Goal: Task Accomplishment & Management: Manage account settings

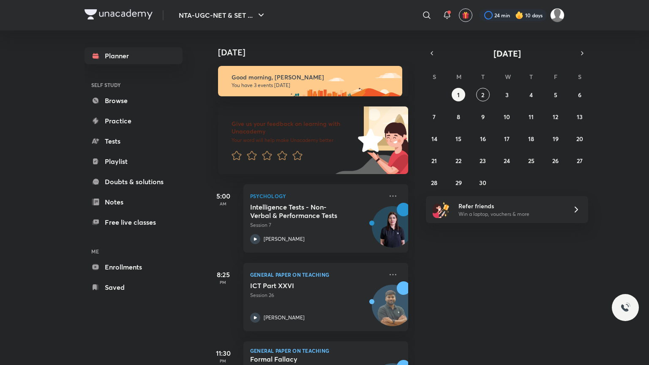
scroll to position [58, 0]
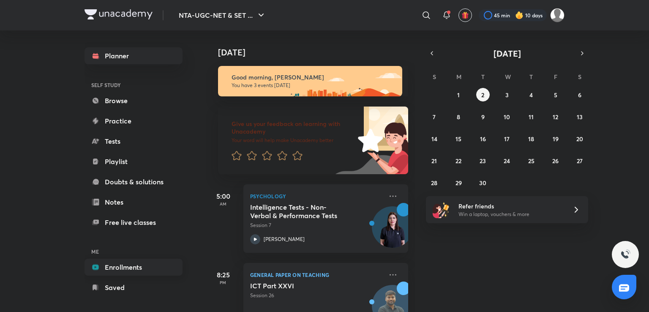
click at [120, 260] on link "Enrollments" at bounding box center [134, 267] width 98 height 17
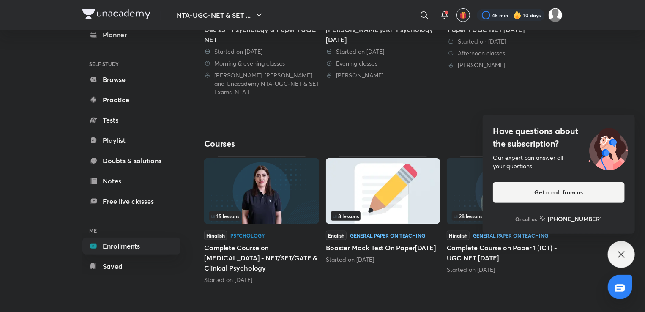
scroll to position [297, 0]
click at [623, 256] on icon at bounding box center [621, 254] width 10 height 10
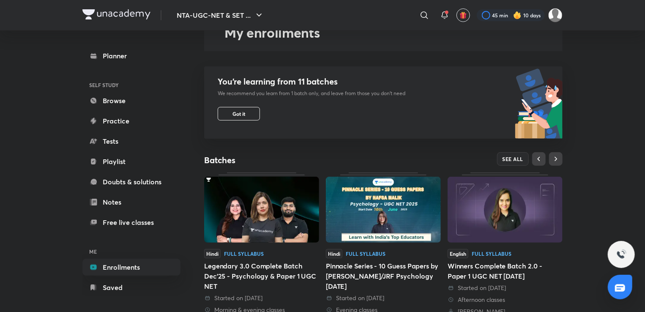
scroll to position [50, 0]
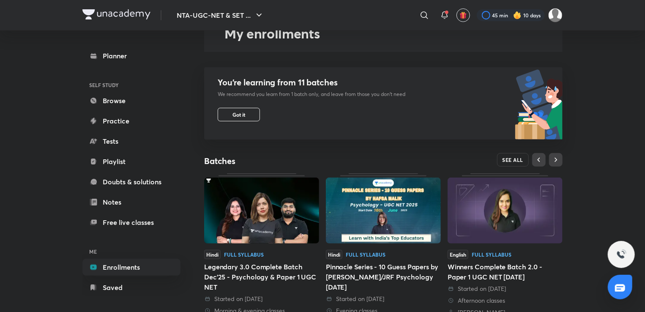
click at [509, 157] on span "SEE ALL" at bounding box center [512, 160] width 21 height 6
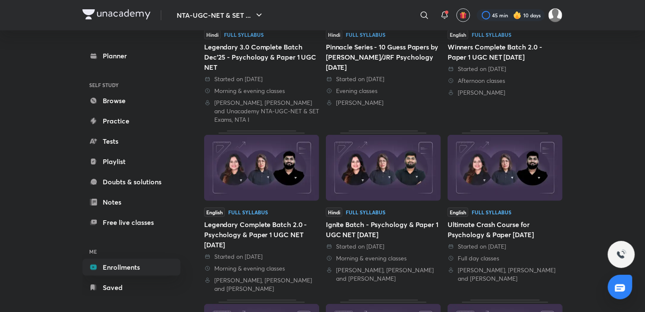
scroll to position [167, 0]
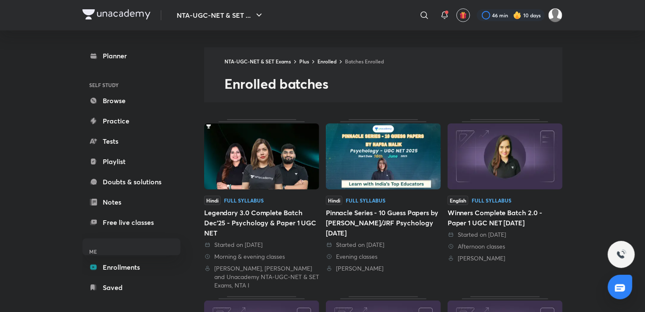
scroll to position [8, 0]
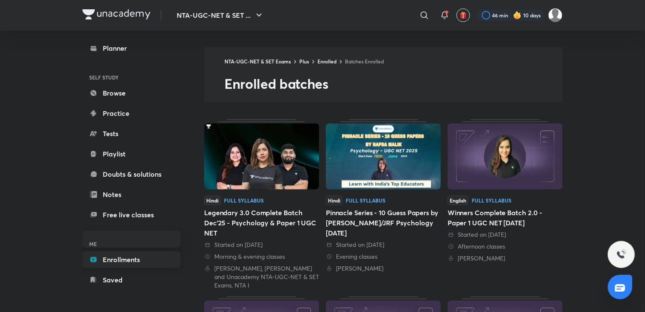
click at [139, 262] on link "Enrollments" at bounding box center [131, 259] width 98 height 17
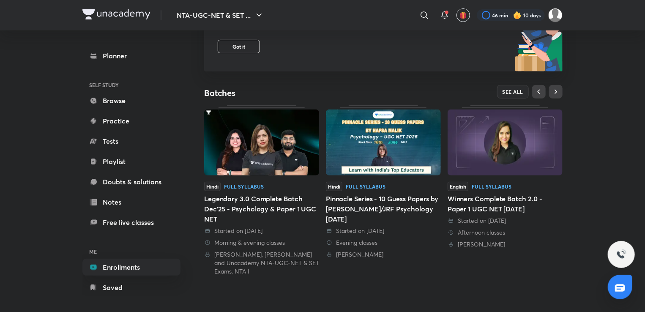
scroll to position [119, 0]
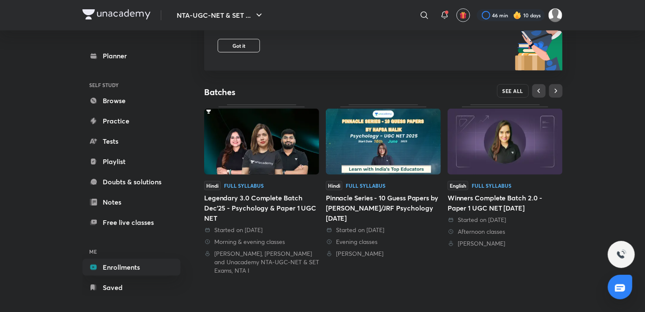
click at [510, 90] on span "SEE ALL" at bounding box center [512, 91] width 21 height 6
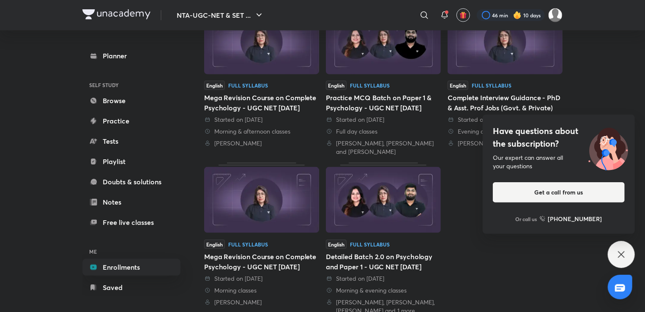
scroll to position [460, 0]
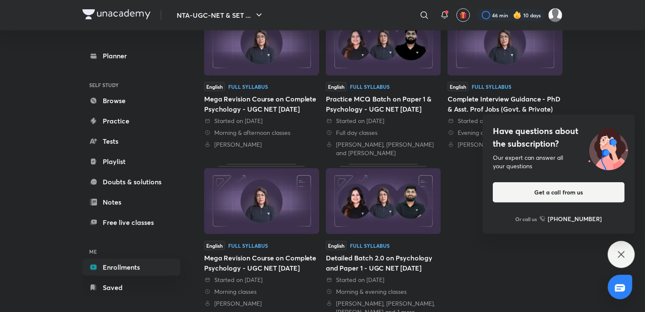
click at [626, 255] on icon at bounding box center [621, 254] width 10 height 10
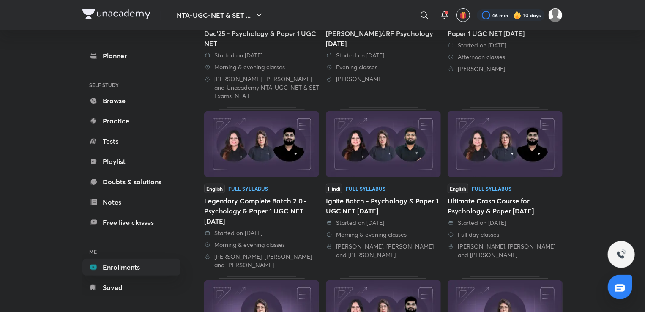
scroll to position [188, 0]
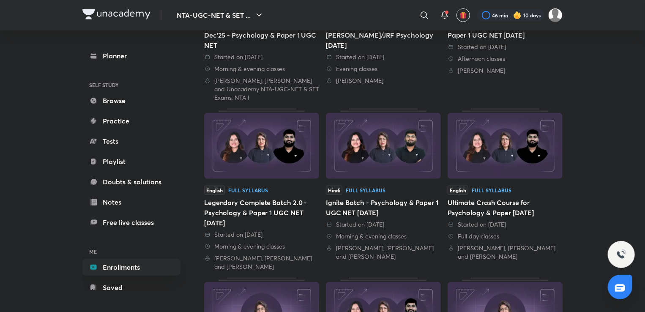
click at [265, 156] on img at bounding box center [261, 146] width 115 height 66
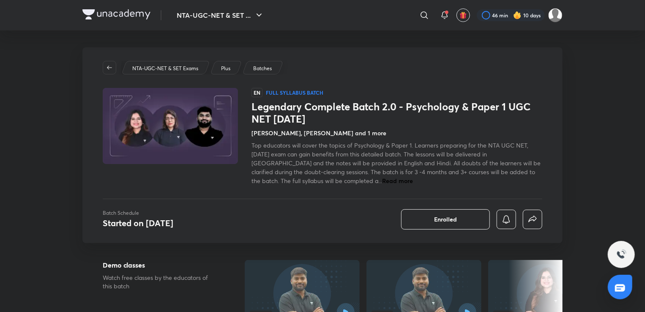
click at [211, 129] on img at bounding box center [170, 126] width 138 height 78
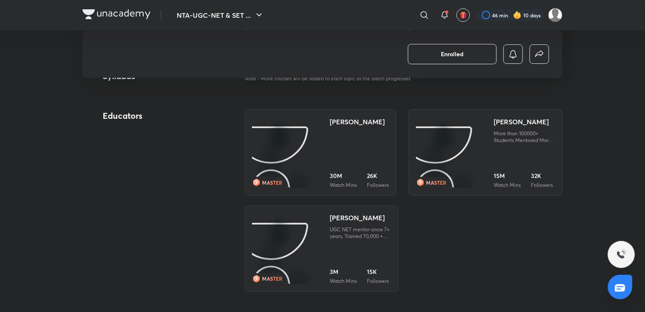
scroll to position [585, 0]
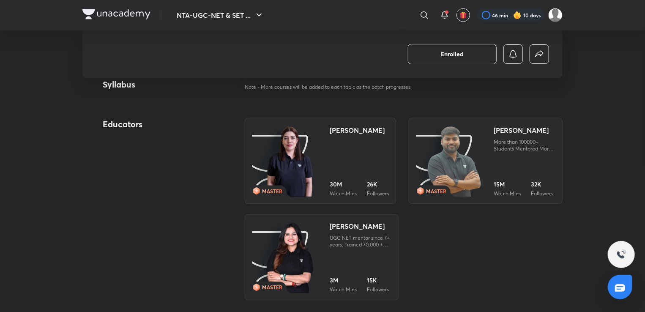
click at [279, 170] on img at bounding box center [290, 161] width 48 height 73
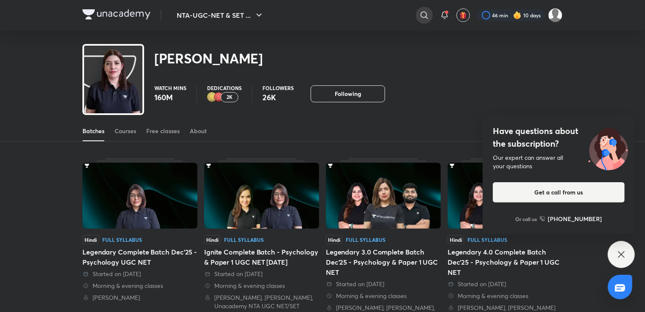
click at [419, 16] on icon at bounding box center [424, 15] width 10 height 10
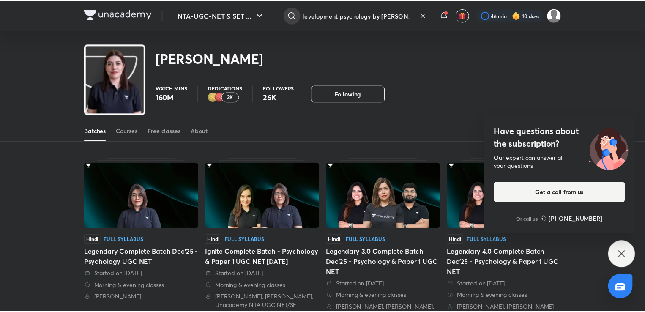
scroll to position [0, 8]
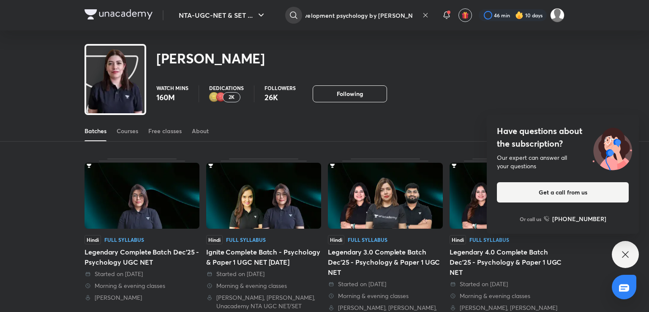
type input "development psychology by hafsa maam"
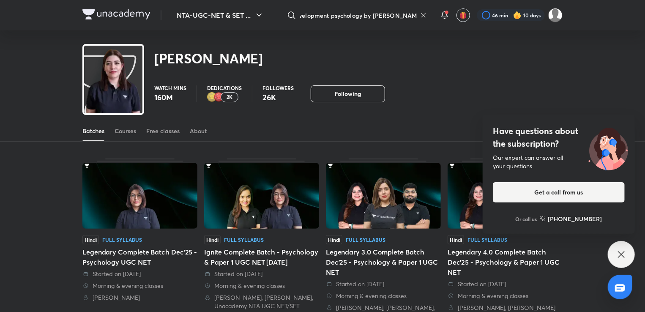
scroll to position [0, 0]
click at [625, 255] on icon at bounding box center [621, 254] width 10 height 10
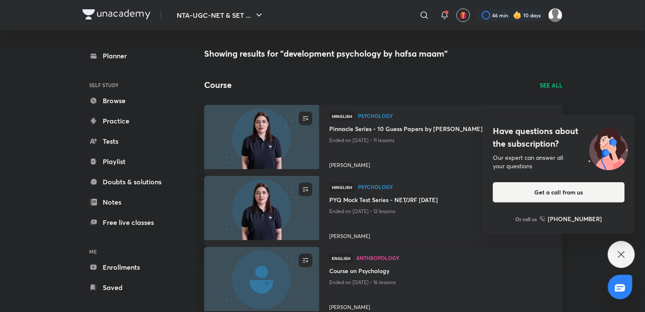
scroll to position [8, 0]
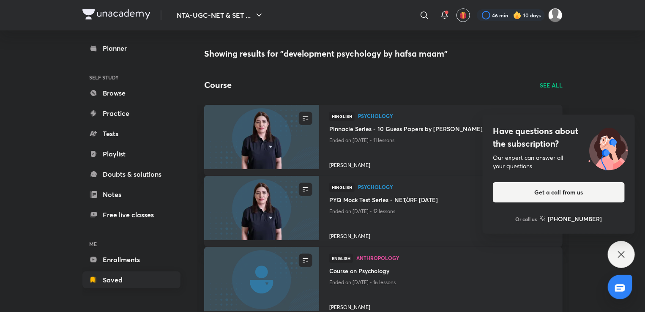
click at [123, 286] on link "Saved" at bounding box center [131, 279] width 98 height 17
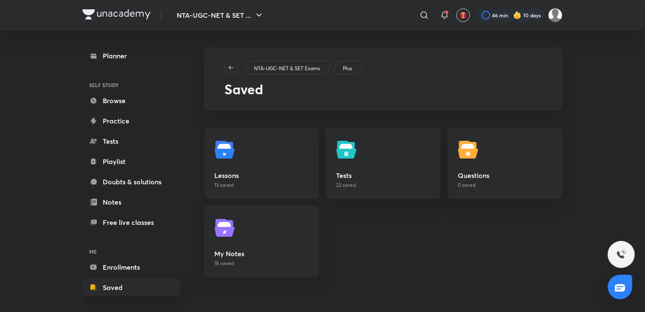
click at [304, 172] on h5 "Lessons" at bounding box center [261, 175] width 95 height 10
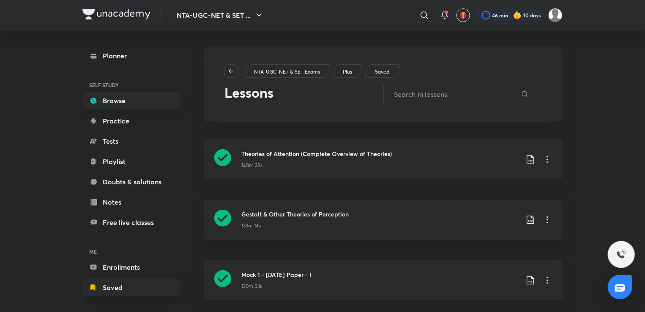
click at [113, 103] on link "Browse" at bounding box center [131, 100] width 98 height 17
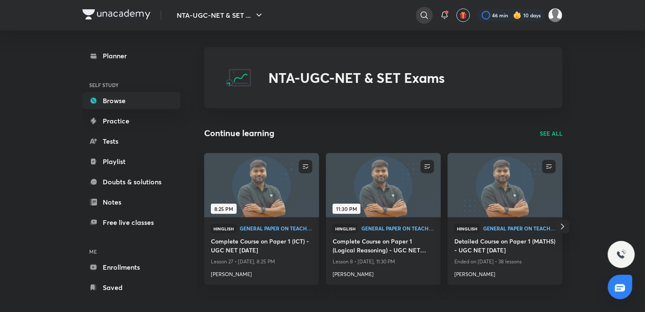
click at [423, 16] on icon at bounding box center [424, 15] width 10 height 10
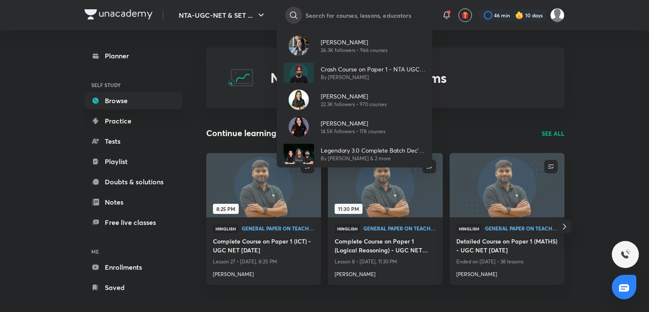
type input "p"
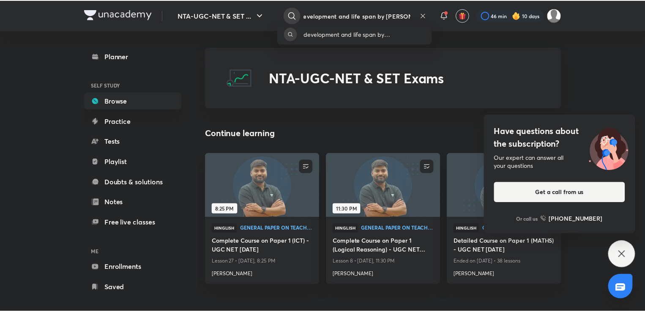
scroll to position [0, 9]
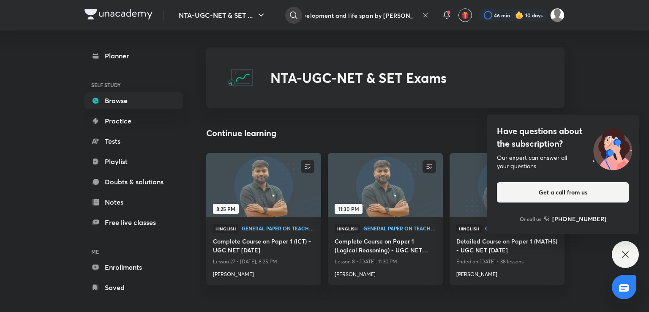
type input "development and life span by hafsa mam"
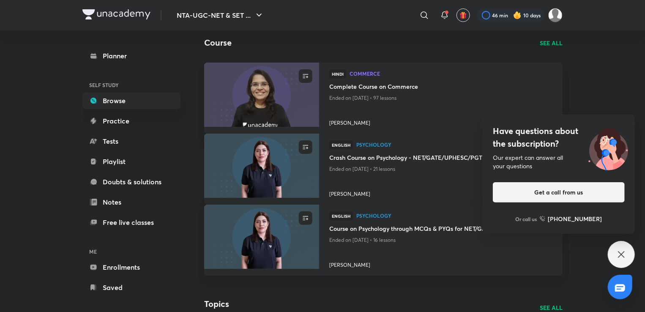
scroll to position [50, 0]
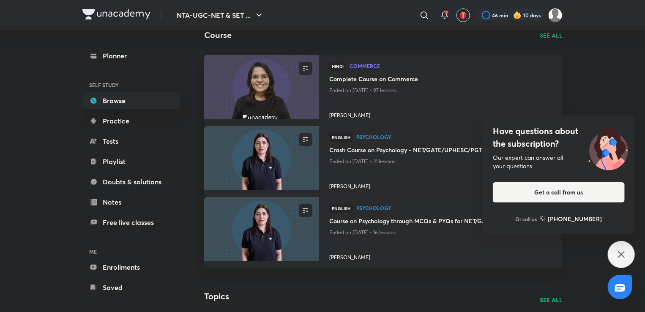
click at [616, 254] on icon at bounding box center [621, 254] width 10 height 10
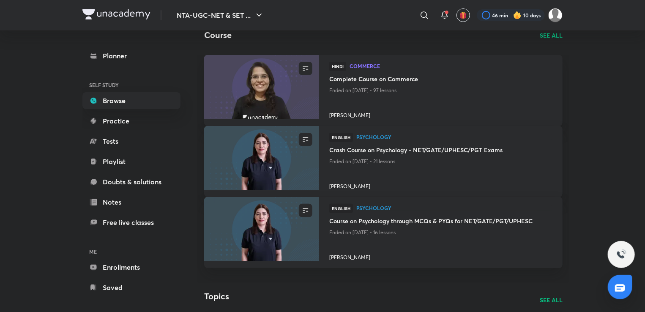
click at [556, 37] on p "SEE ALL" at bounding box center [551, 35] width 23 height 9
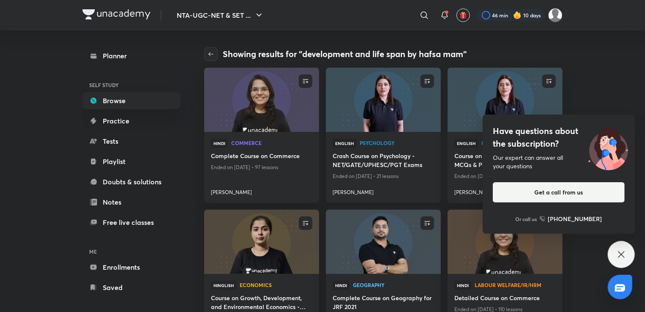
click at [386, 85] on img at bounding box center [383, 99] width 117 height 65
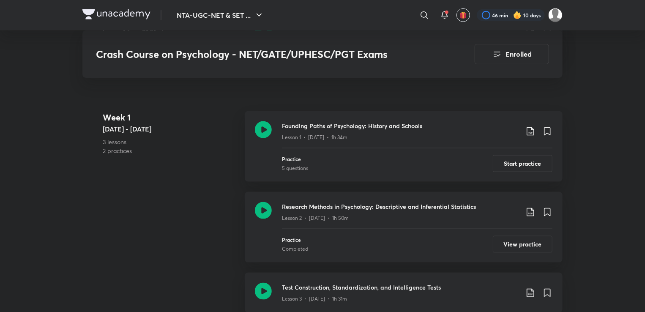
scroll to position [469, 0]
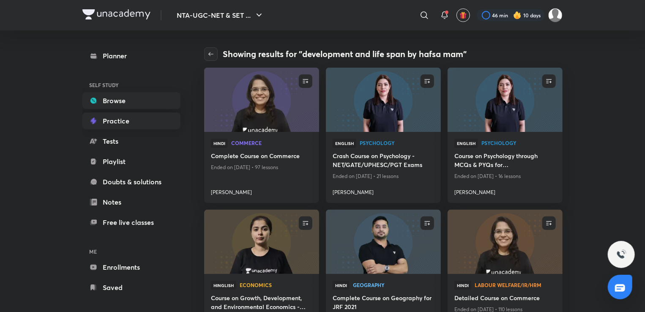
click at [144, 120] on link "Practice" at bounding box center [131, 120] width 98 height 17
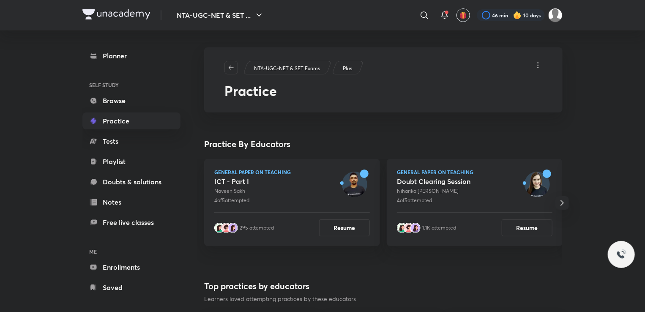
scroll to position [8, 0]
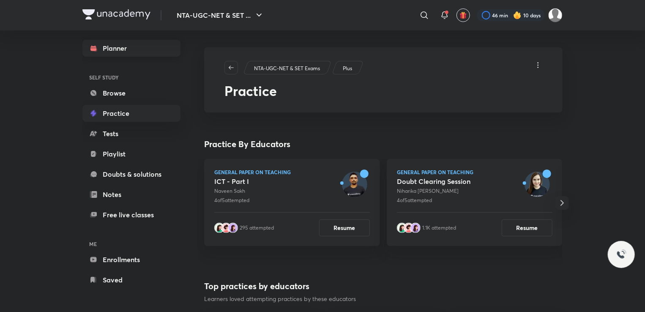
click at [108, 52] on link "Planner" at bounding box center [131, 48] width 98 height 17
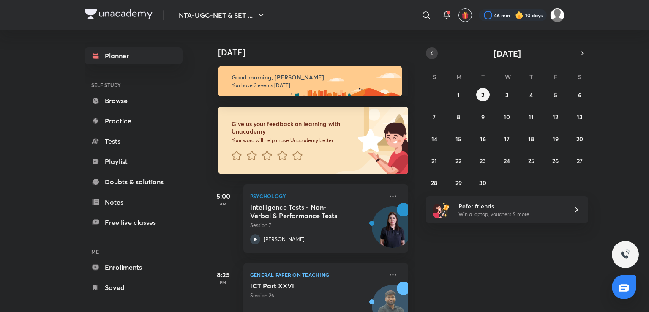
click at [434, 56] on icon "button" at bounding box center [431, 53] width 7 height 8
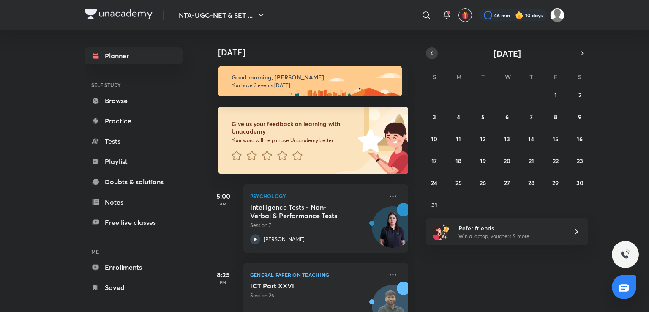
click at [434, 56] on icon "button" at bounding box center [431, 53] width 7 height 8
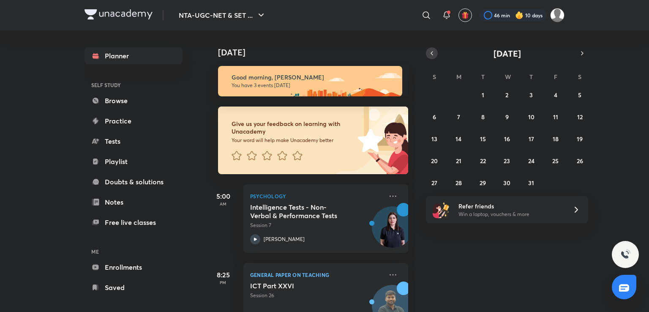
click at [434, 56] on icon "button" at bounding box center [431, 53] width 7 height 8
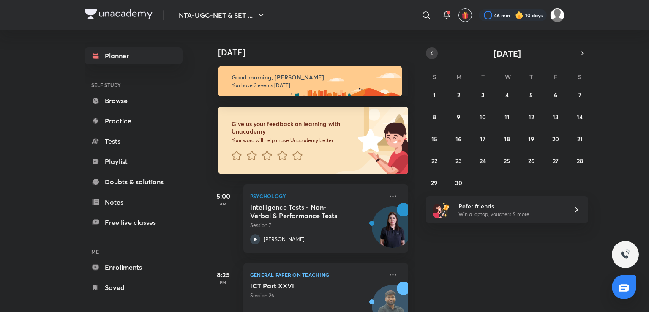
click at [434, 56] on icon "button" at bounding box center [431, 53] width 7 height 8
drag, startPoint x: 434, startPoint y: 56, endPoint x: 457, endPoint y: 97, distance: 47.5
click at [457, 97] on div "June 2025 S M T W T F S 1 2 3 4 5 6 7 8 9 10 11 12 13 14 15 16 17 18 19 20 21 2…" at bounding box center [507, 118] width 162 height 142
click at [457, 97] on abbr "2" at bounding box center [458, 95] width 3 height 8
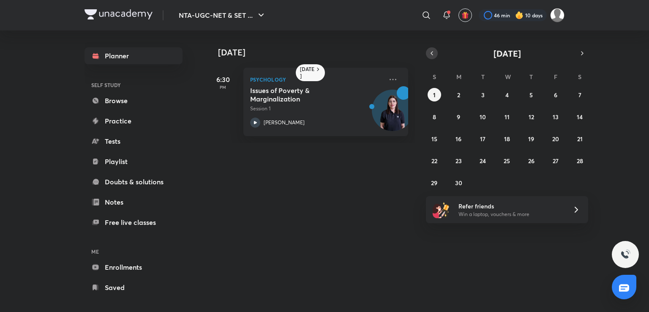
click at [433, 51] on icon "button" at bounding box center [431, 53] width 7 height 8
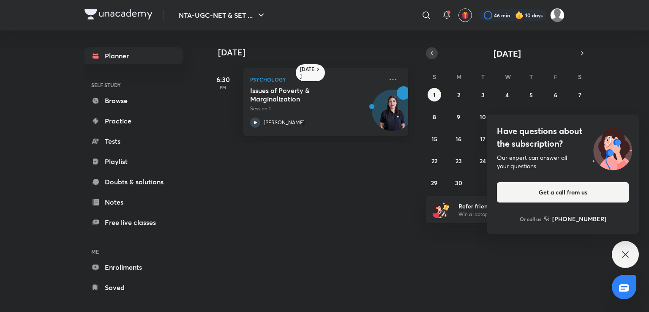
click at [433, 51] on icon "button" at bounding box center [431, 53] width 7 height 8
click at [628, 255] on icon at bounding box center [625, 254] width 10 height 10
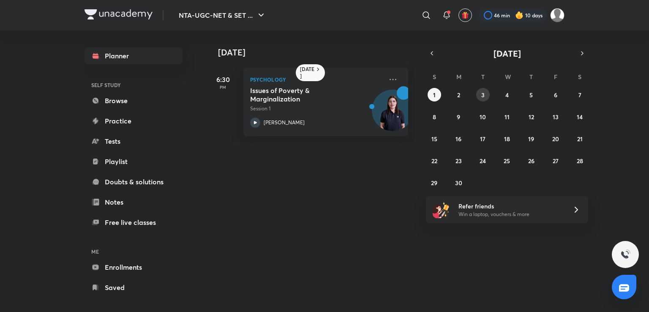
click at [487, 98] on button "3" at bounding box center [483, 95] width 14 height 14
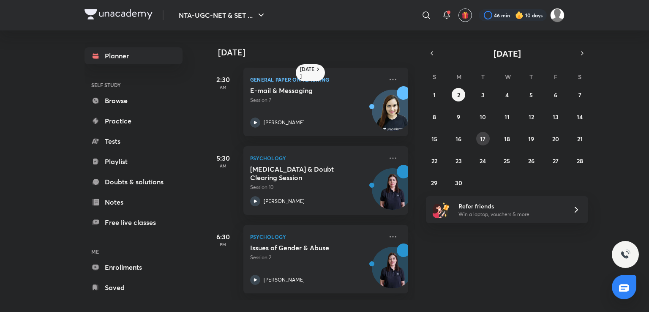
click at [485, 136] on abbr "17" at bounding box center [482, 139] width 5 height 8
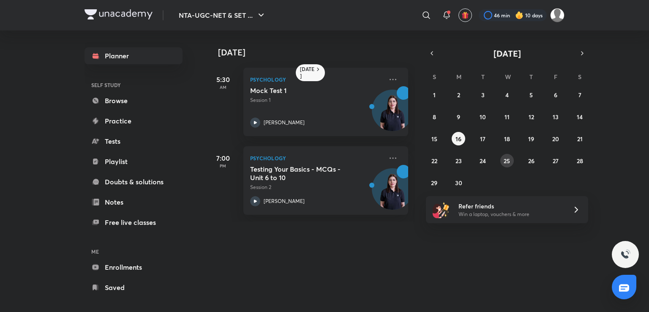
click at [510, 160] on button "25" at bounding box center [507, 161] width 14 height 14
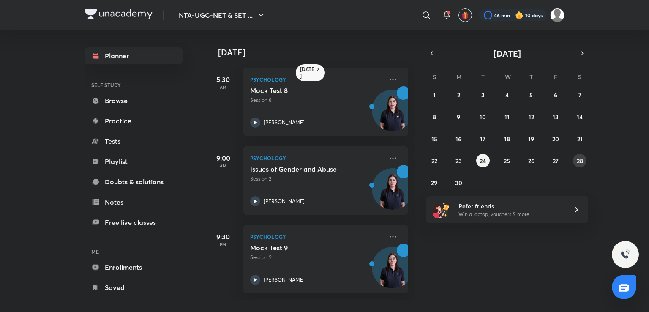
click at [576, 158] on button "28" at bounding box center [580, 161] width 14 height 14
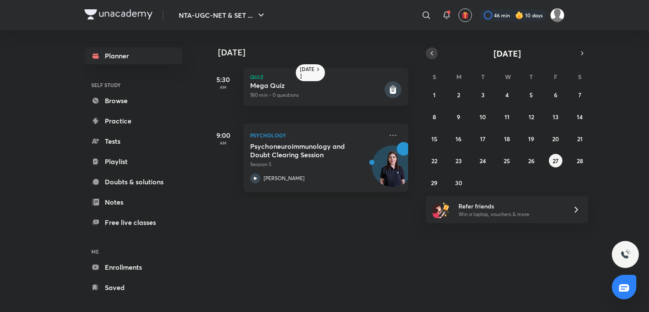
click at [431, 53] on icon "button" at bounding box center [432, 53] width 2 height 3
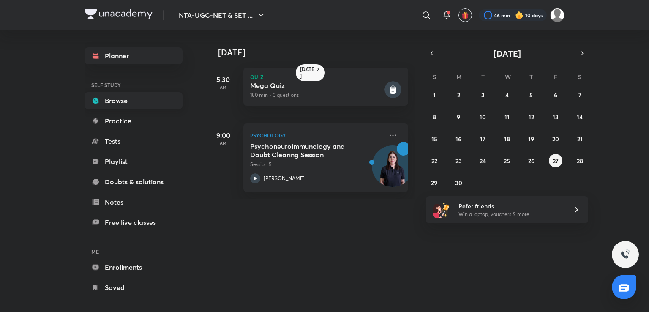
click at [132, 104] on link "Browse" at bounding box center [134, 100] width 98 height 17
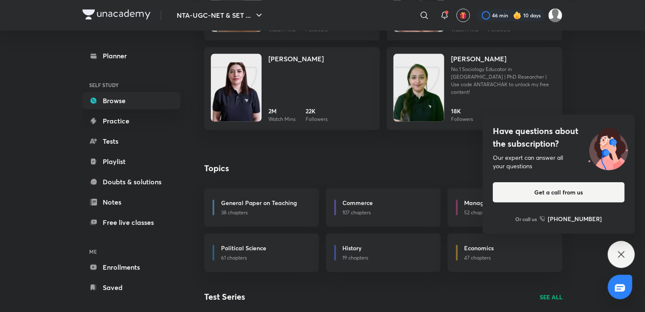
scroll to position [1019, 0]
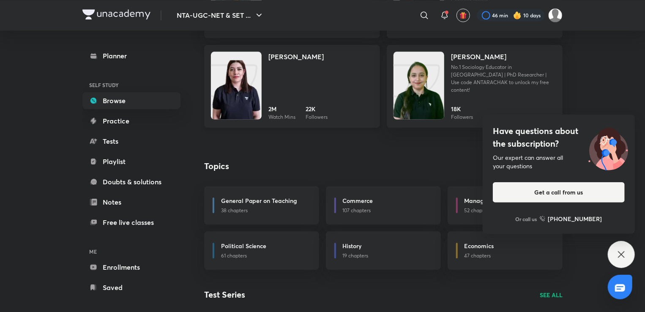
click at [221, 95] on img at bounding box center [236, 94] width 51 height 68
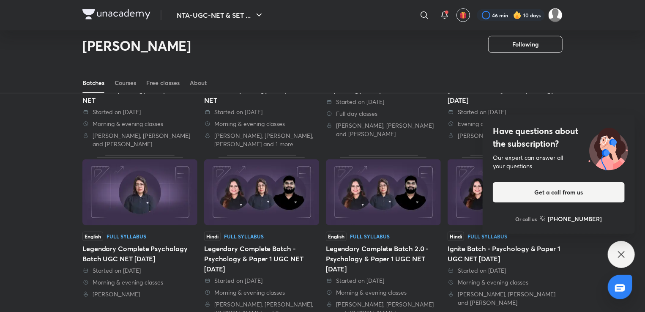
scroll to position [316, 0]
click at [620, 256] on icon at bounding box center [621, 254] width 10 height 10
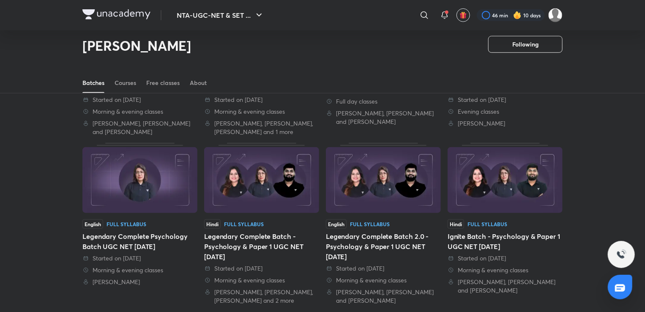
scroll to position [330, 0]
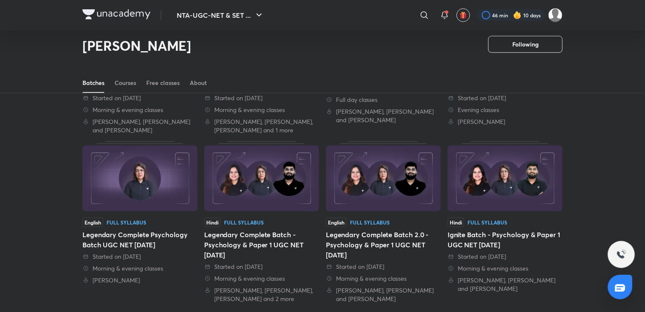
click at [519, 210] on img at bounding box center [504, 178] width 115 height 66
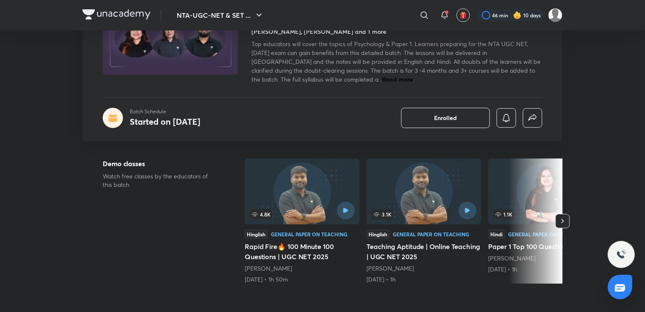
scroll to position [87, 0]
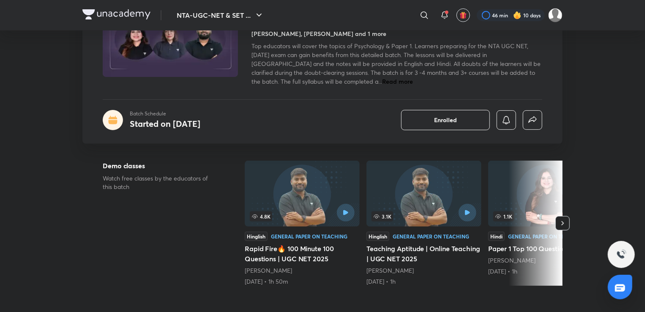
click at [563, 219] on icon "button" at bounding box center [562, 223] width 8 height 8
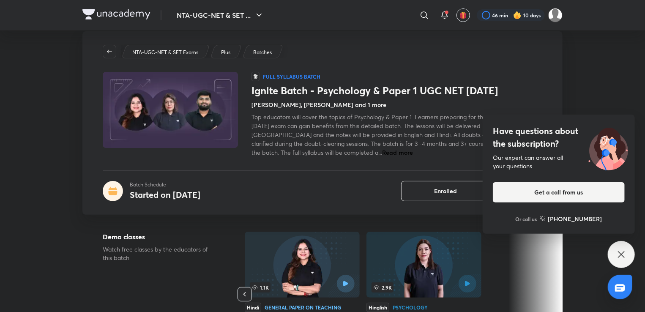
scroll to position [0, 0]
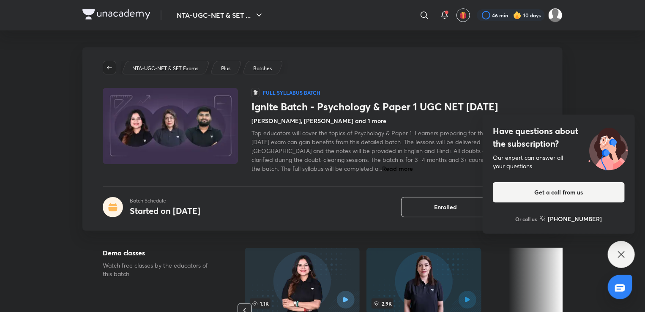
click at [112, 70] on icon "button" at bounding box center [109, 67] width 7 height 7
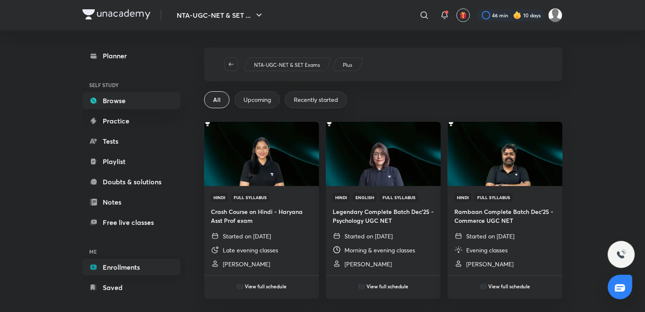
click at [126, 262] on link "Enrollments" at bounding box center [131, 267] width 98 height 17
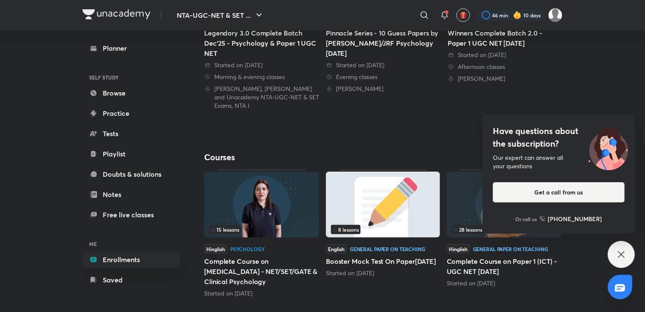
scroll to position [297, 0]
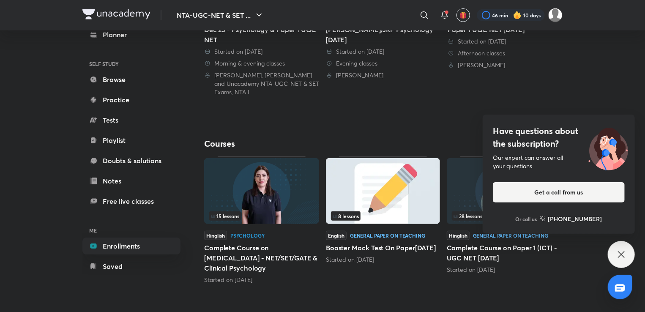
click at [614, 249] on div "Have questions about the subscription? Our expert can answer all your questions…" at bounding box center [621, 254] width 27 height 27
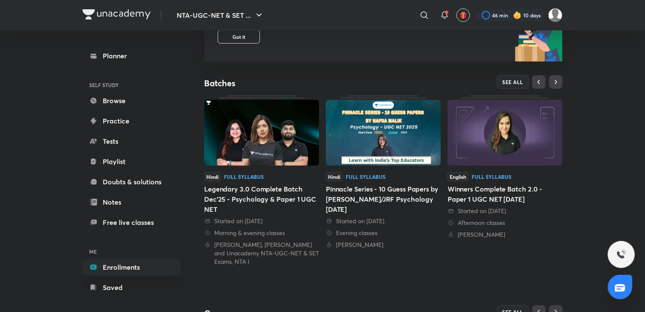
scroll to position [108, 0]
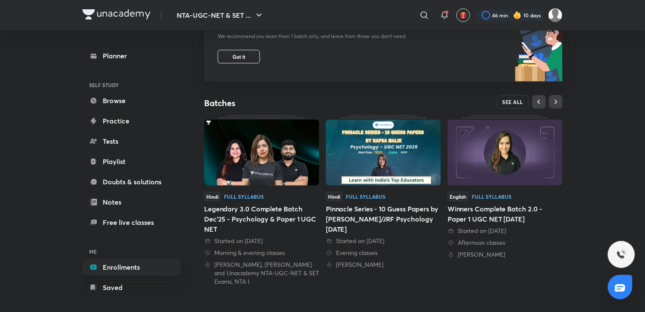
click at [511, 104] on span "SEE ALL" at bounding box center [512, 102] width 21 height 6
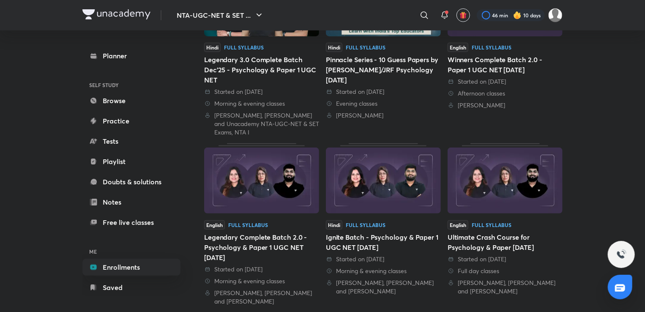
scroll to position [153, 0]
click at [276, 166] on img at bounding box center [261, 180] width 115 height 66
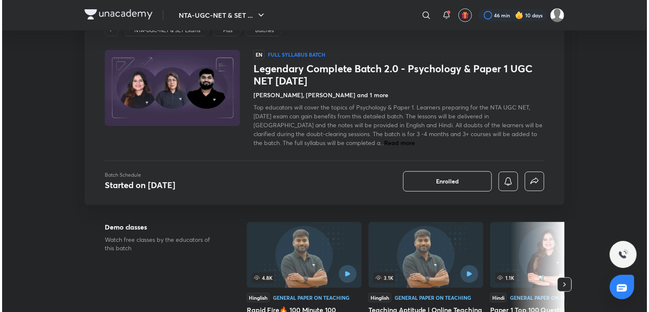
scroll to position [37, 0]
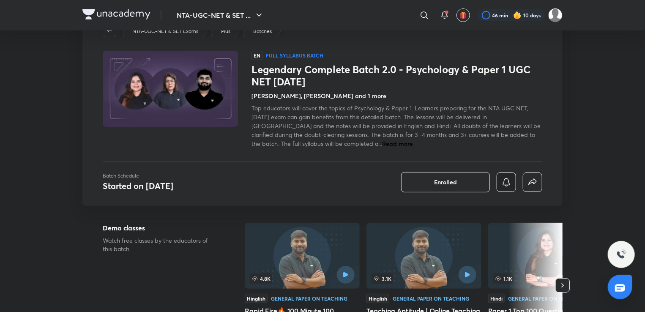
click at [505, 181] on icon "button" at bounding box center [506, 182] width 10 height 10
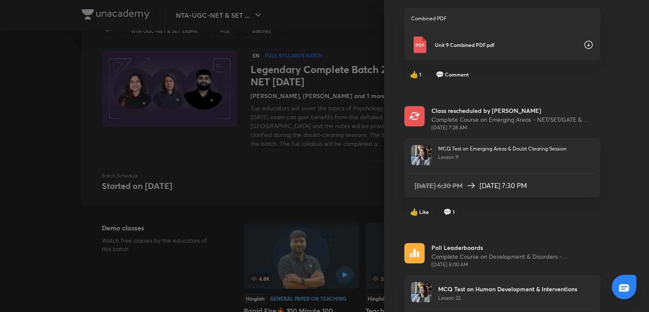
scroll to position [137, 0]
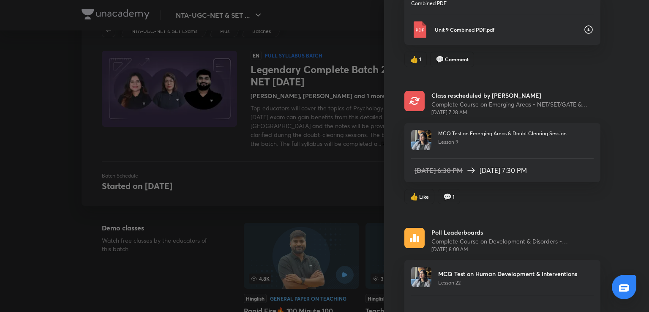
click at [438, 31] on p "Unit 9 Combined PDF.pdf" at bounding box center [506, 30] width 142 height 8
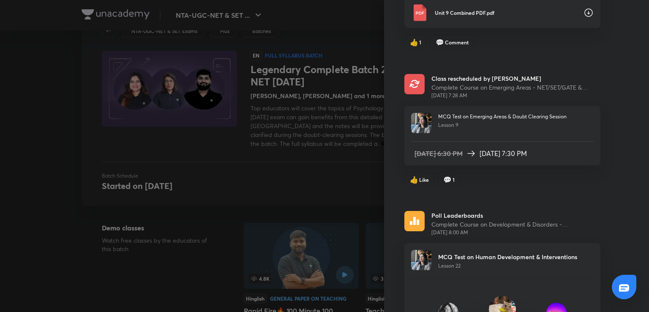
scroll to position [188, 0]
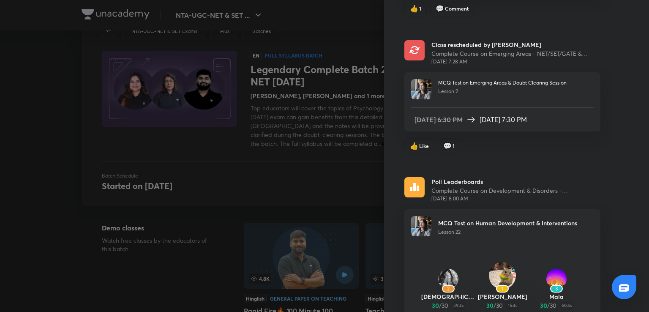
click at [412, 222] on img at bounding box center [421, 226] width 20 height 20
click at [469, 221] on p "MCQ Test on Human Development & Interventions" at bounding box center [507, 222] width 139 height 9
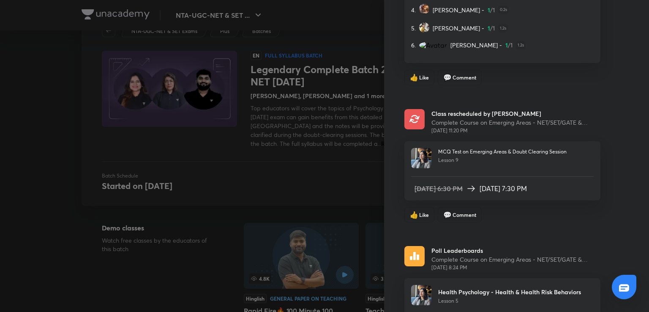
scroll to position [773, 0]
drag, startPoint x: 450, startPoint y: 111, endPoint x: 409, endPoint y: 114, distance: 40.7
click at [409, 114] on div "Class rescheduled by Hafsa Malik Complete Course on Emerging Areas - NET/SET/GA…" at bounding box center [502, 122] width 196 height 25
click at [409, 114] on img at bounding box center [414, 120] width 20 height 20
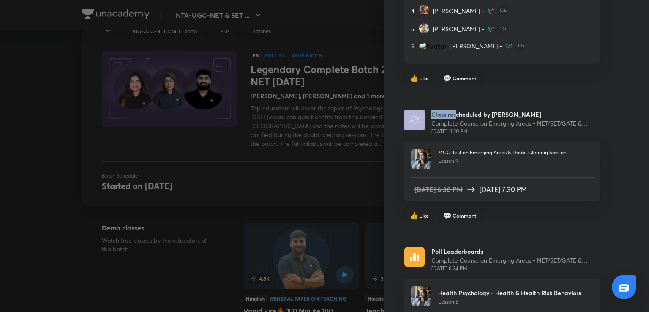
drag, startPoint x: 409, startPoint y: 114, endPoint x: 447, endPoint y: 207, distance: 99.9
click at [447, 207] on div "Class rescheduled by Hafsa Malik Complete Course on Emerging Areas - NET/SET/GA…" at bounding box center [502, 167] width 196 height 114
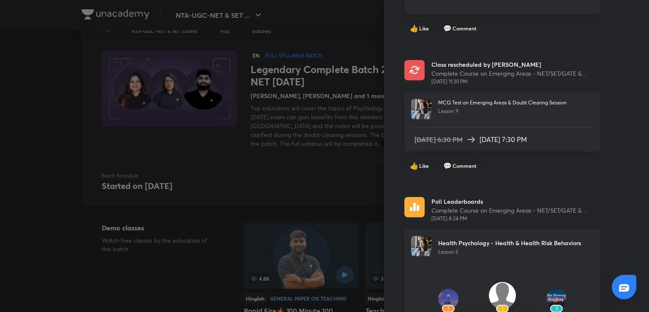
click at [447, 207] on p "Complete Course on Emerging Areas - NET/SET/GATE & Clinical Psychology" at bounding box center [515, 210] width 169 height 9
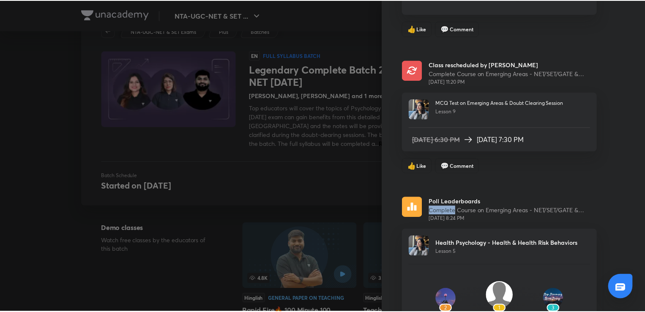
scroll to position [884, 0]
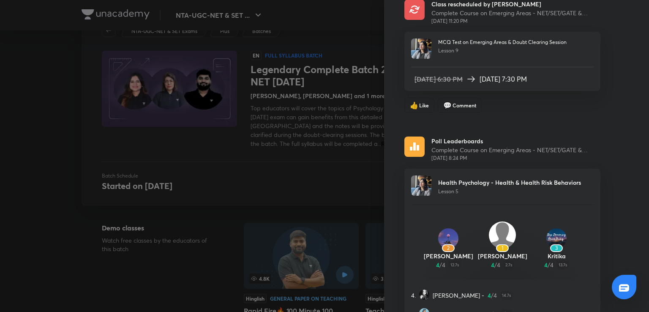
click at [315, 207] on div at bounding box center [324, 156] width 649 height 312
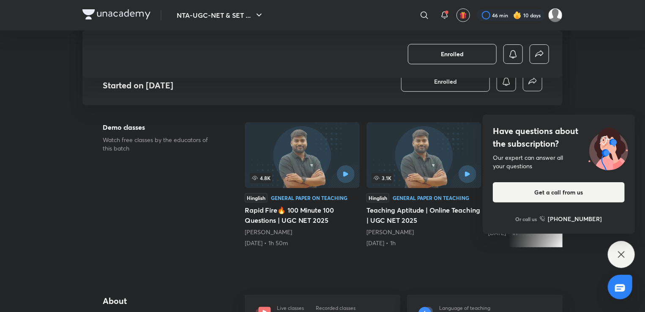
scroll to position [140, 0]
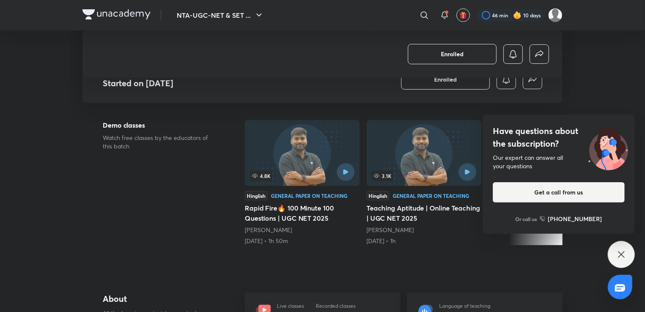
click at [621, 253] on icon at bounding box center [621, 254] width 10 height 10
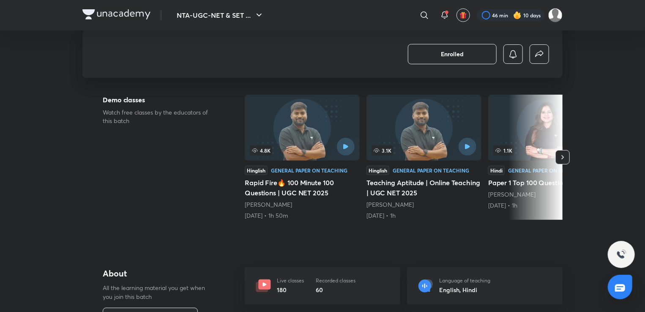
scroll to position [164, 0]
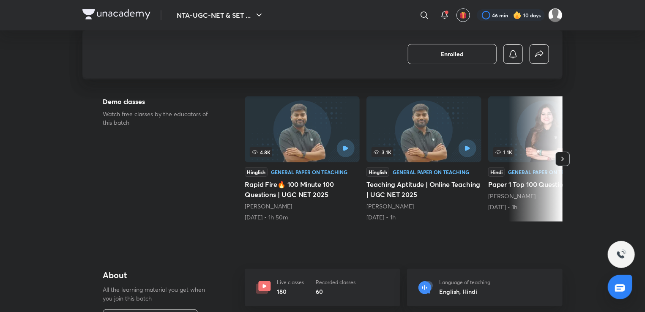
click at [562, 153] on button "button" at bounding box center [562, 159] width 14 height 14
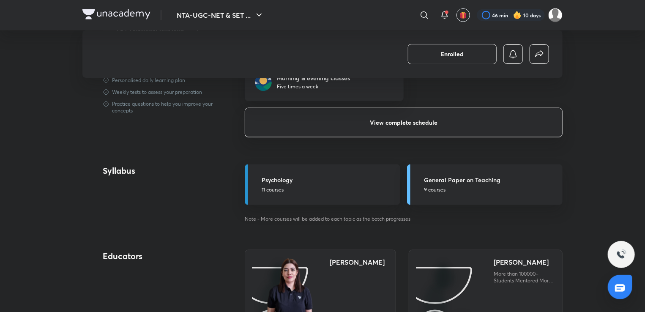
scroll to position [445, 0]
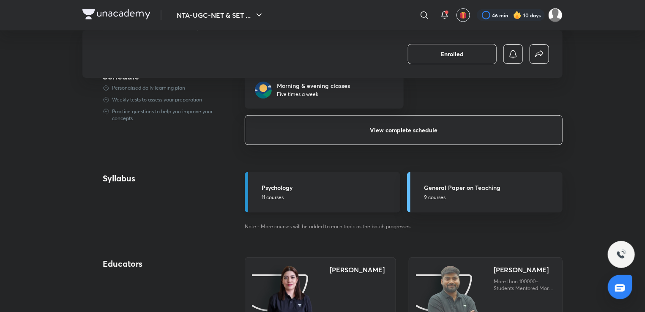
click at [372, 200] on p "11 courses" at bounding box center [329, 198] width 134 height 8
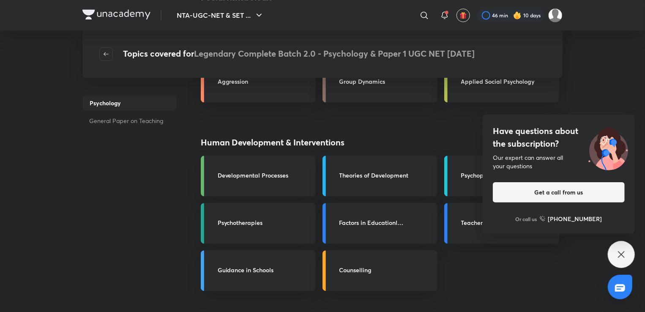
scroll to position [994, 0]
click at [283, 173] on h3 "Developmental Processes" at bounding box center [264, 175] width 93 height 9
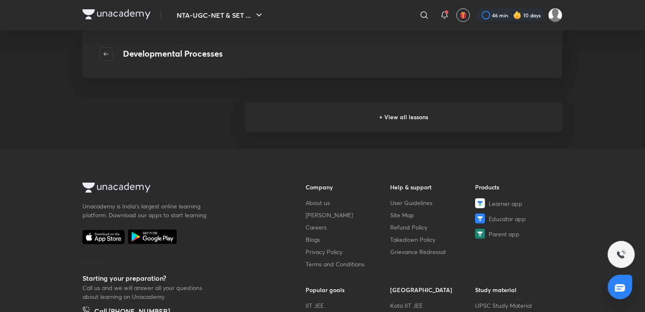
scroll to position [244, 0]
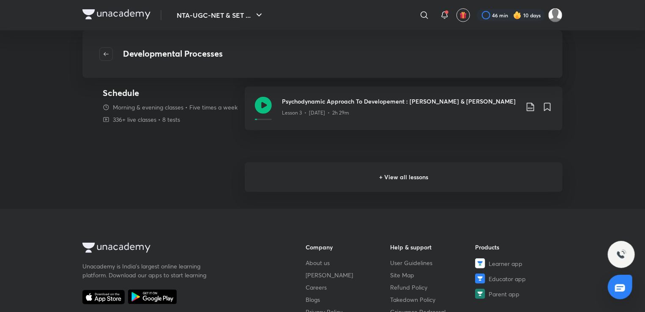
click at [335, 175] on h6 "+ View all lessons" at bounding box center [404, 177] width 318 height 30
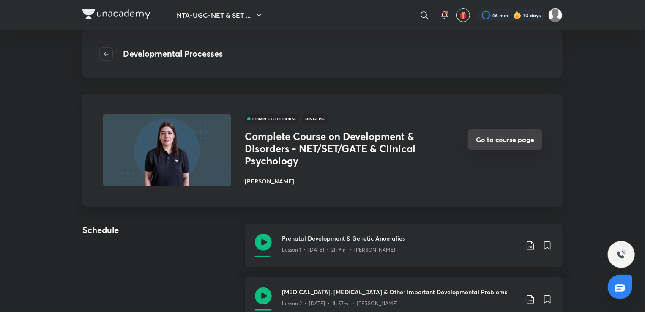
click at [502, 137] on button "Go to course page" at bounding box center [505, 139] width 74 height 20
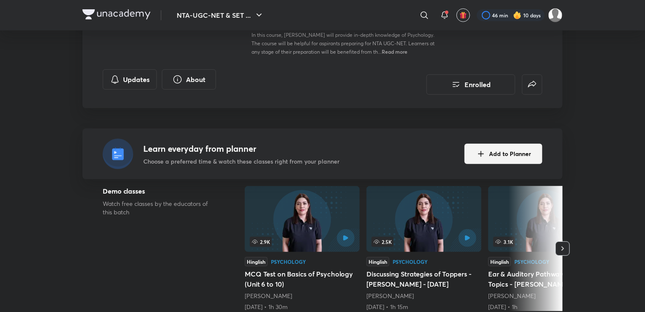
scroll to position [154, 0]
click at [492, 156] on button "Add to Planner" at bounding box center [503, 154] width 78 height 20
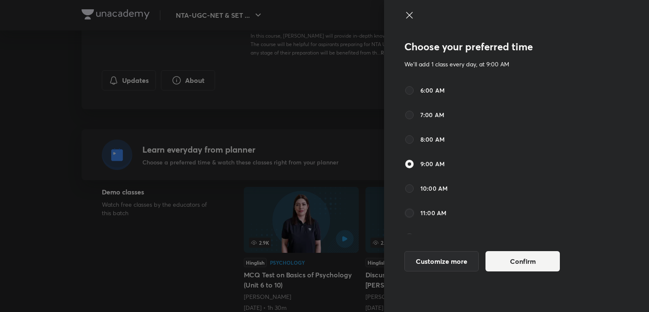
click at [411, 212] on input "11:00 AM" at bounding box center [409, 213] width 10 height 10
radio input "true"
radio input "false"
click at [517, 257] on button "Confirm" at bounding box center [523, 260] width 74 height 20
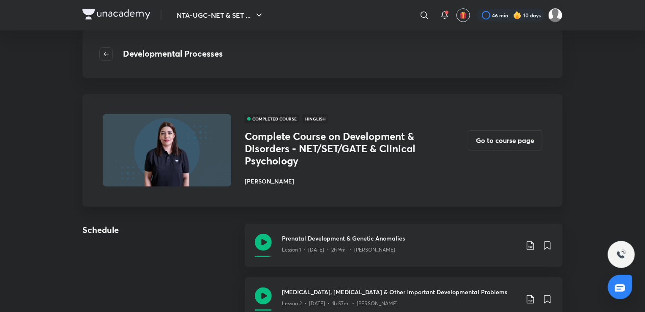
scroll to position [244, 0]
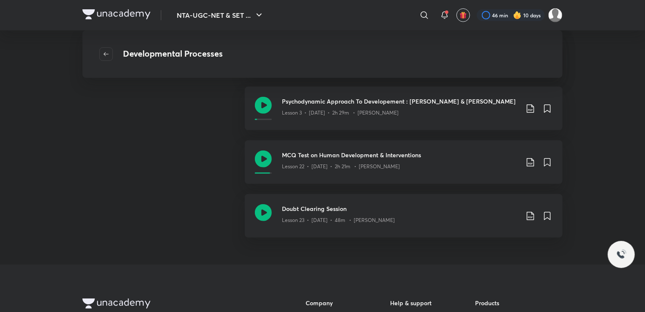
scroll to position [478, 0]
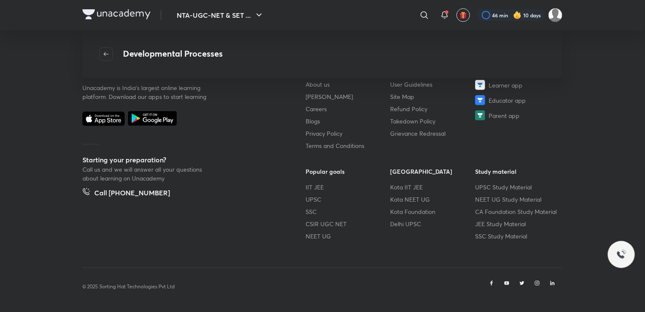
scroll to position [445, 0]
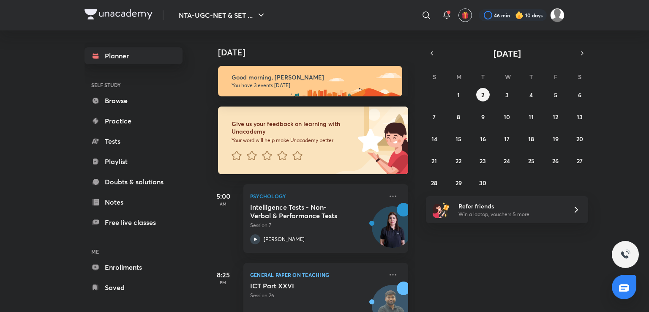
click at [133, 59] on link "Planner" at bounding box center [134, 55] width 98 height 17
click at [508, 93] on abbr "3" at bounding box center [506, 95] width 3 height 8
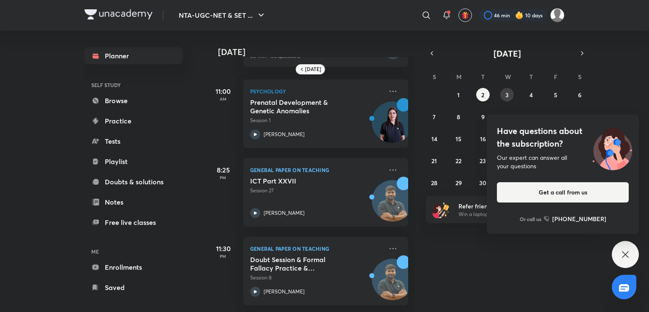
scroll to position [129, 0]
click at [627, 254] on icon at bounding box center [625, 254] width 10 height 10
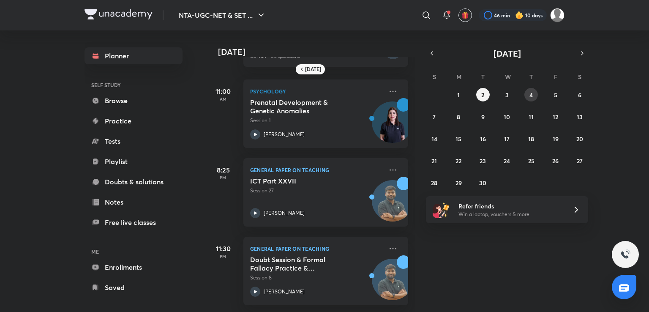
click at [532, 96] on abbr "4" at bounding box center [530, 95] width 3 height 8
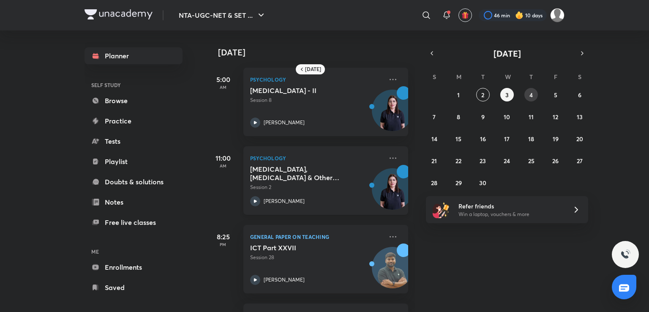
scroll to position [73, 0]
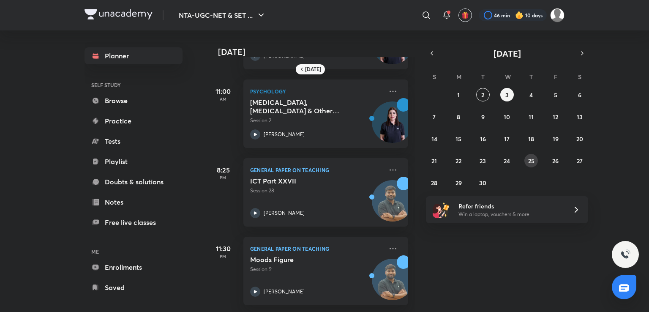
click at [531, 161] on abbr "25" at bounding box center [531, 161] width 6 height 8
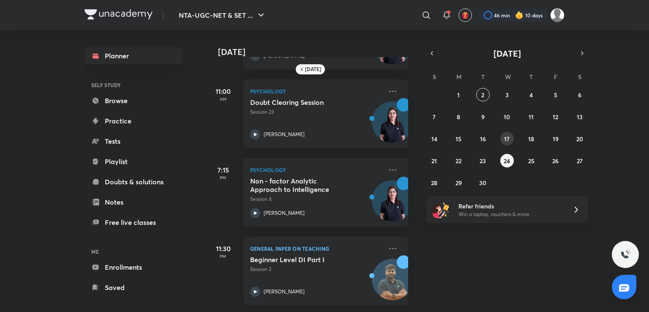
click at [510, 132] on button "17" at bounding box center [507, 139] width 14 height 14
